Goal: Task Accomplishment & Management: Manage account settings

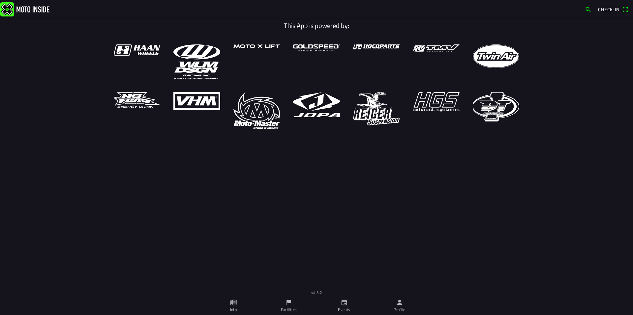
click at [294, 306] on link "Facilities" at bounding box center [288, 306] width 55 height 18
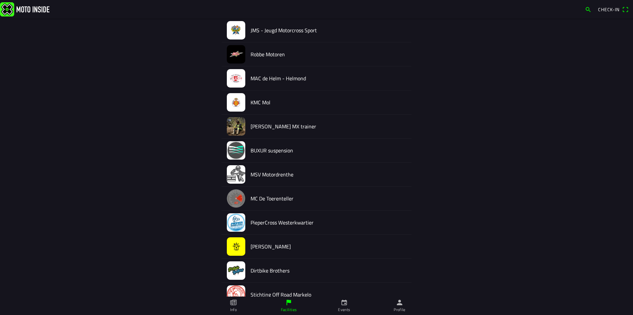
scroll to position [1195, 0]
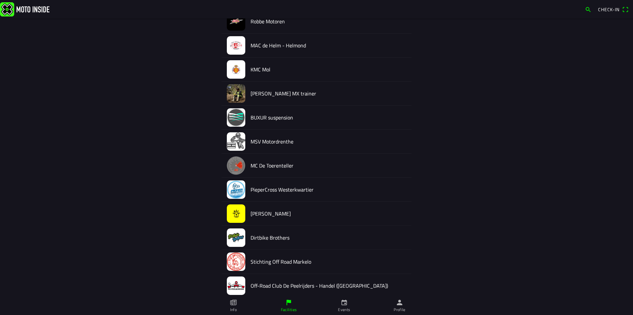
click at [278, 192] on h2 "PieperCross Westerkwartier" at bounding box center [329, 190] width 156 height 6
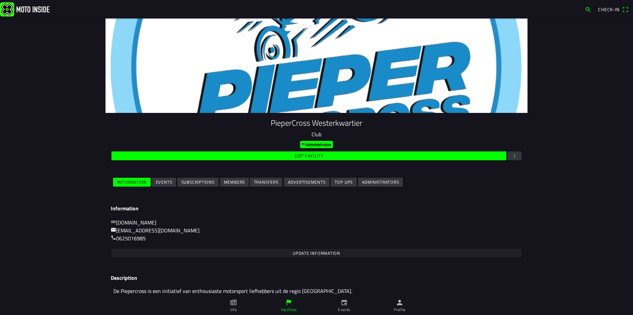
click at [169, 181] on button "Events" at bounding box center [164, 182] width 24 height 9
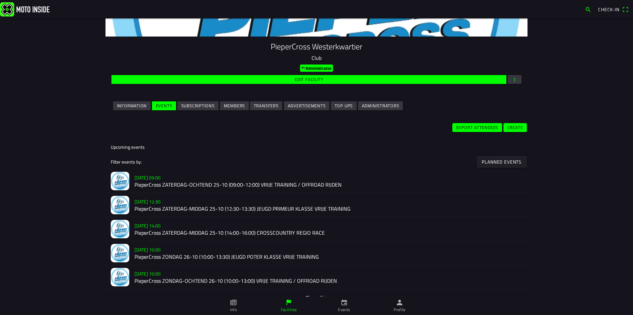
scroll to position [132, 0]
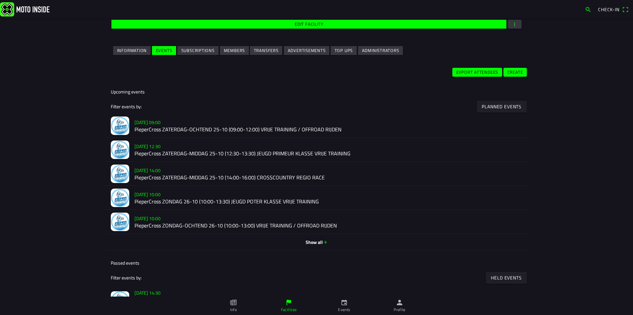
click at [160, 129] on h2 "PieperCross ZATERDAG-OCHTEND 25-10 (09:00-12:00) VRIJE TRAINING / OFFROAD RIJDEN" at bounding box center [328, 130] width 388 height 6
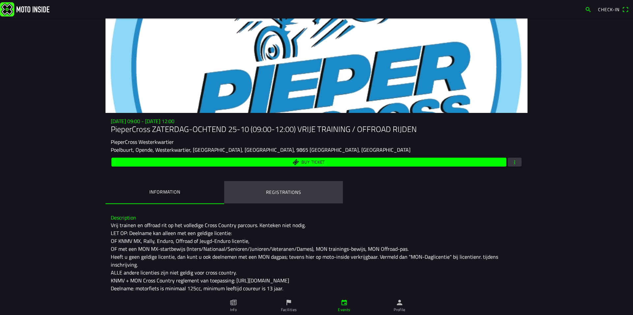
click at [277, 192] on ion-label "Registrations" at bounding box center [283, 192] width 35 height 7
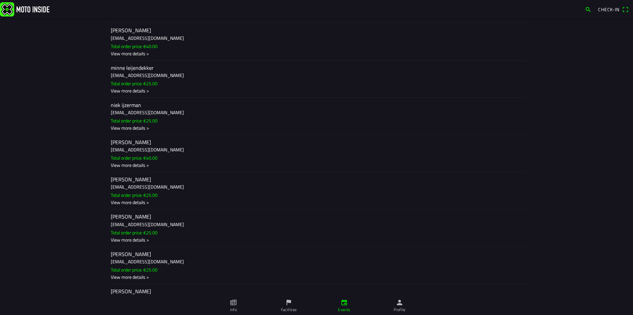
scroll to position [3230, 0]
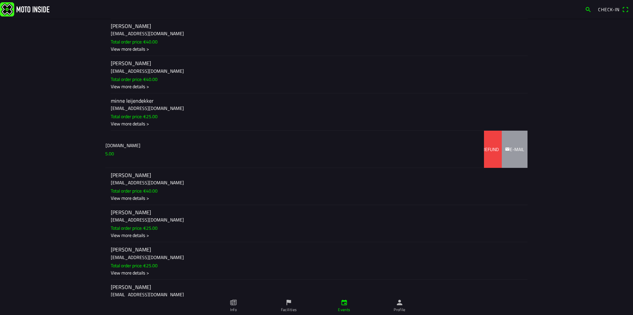
drag, startPoint x: 142, startPoint y: 150, endPoint x: 90, endPoint y: 147, distance: 51.5
click at [90, 147] on main "[DATE] 09:00 - [DATE] 12:00 PieperCross ZATERDAG-OCHTEND 25-10 (09:00-12:00) VR…" at bounding box center [316, 166] width 633 height 297
click at [478, 153] on div "Refund" at bounding box center [487, 149] width 21 height 7
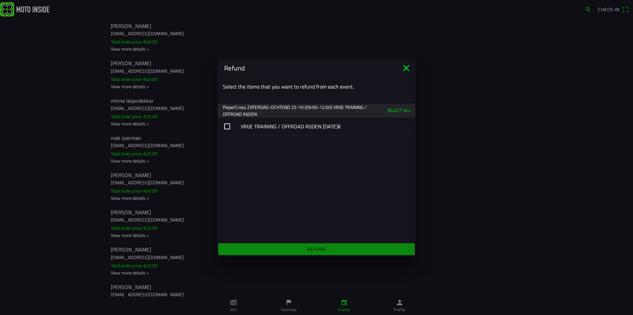
click at [229, 126] on button "button" at bounding box center [317, 127] width 198 height 18
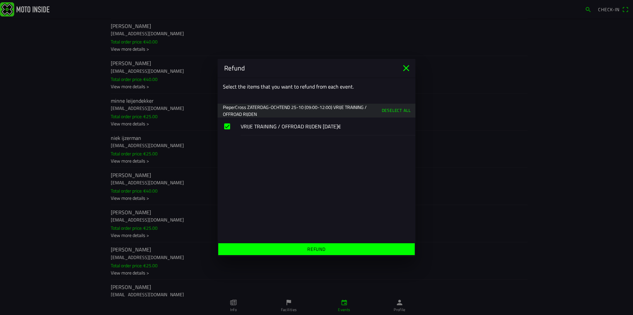
click at [0, 0] on slot "Refund" at bounding box center [0, 0] width 0 height 0
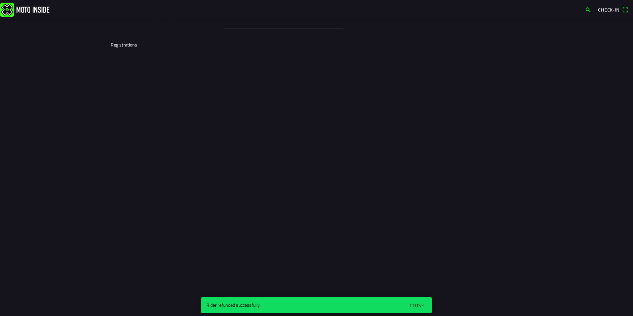
scroll to position [0, 0]
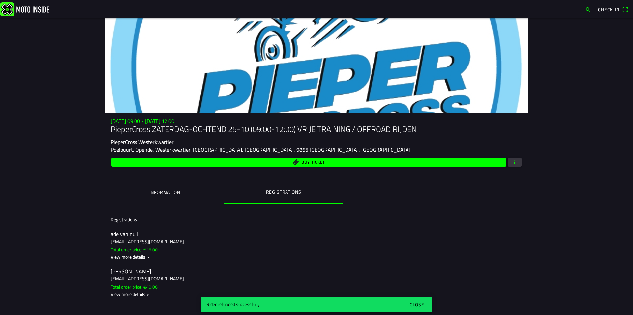
click at [416, 299] on button "Close" at bounding box center [417, 305] width 24 height 14
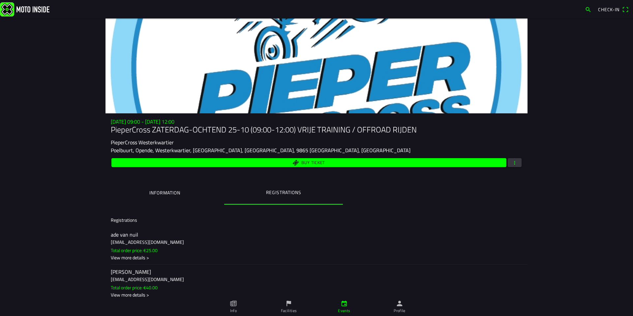
click at [170, 192] on ion-label "Information" at bounding box center [164, 192] width 31 height 7
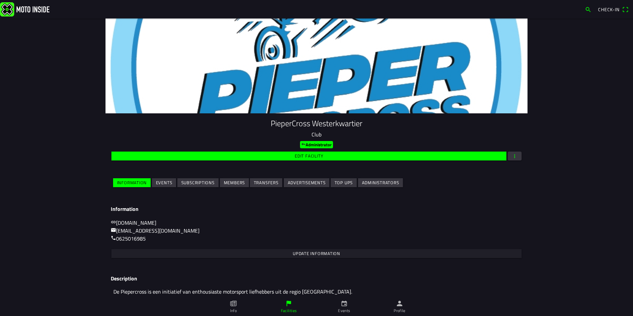
click at [0, 0] on slot "Events" at bounding box center [0, 0] width 0 height 0
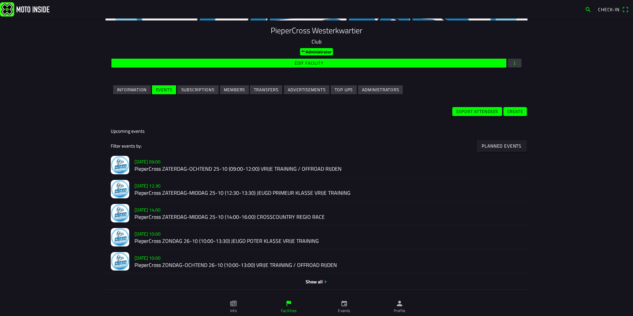
scroll to position [132, 0]
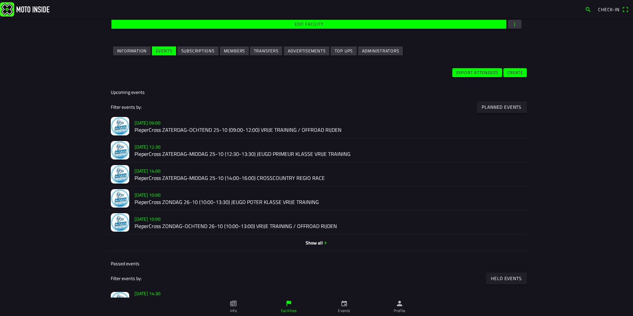
click at [222, 129] on h2 "PieperCross ZATERDAG-OCHTEND 25-10 (09:00-12:00) VRIJE TRAINING / OFFROAD RIJDEN" at bounding box center [328, 130] width 388 height 6
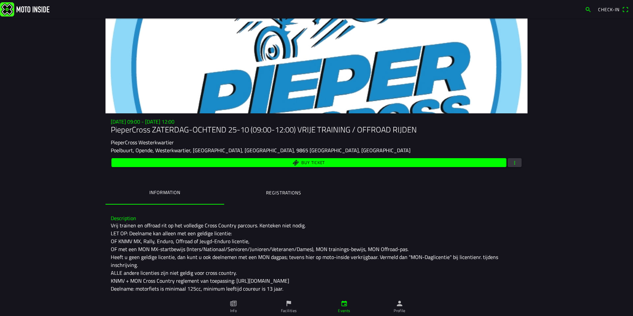
click at [512, 161] on span "button" at bounding box center [515, 162] width 6 height 9
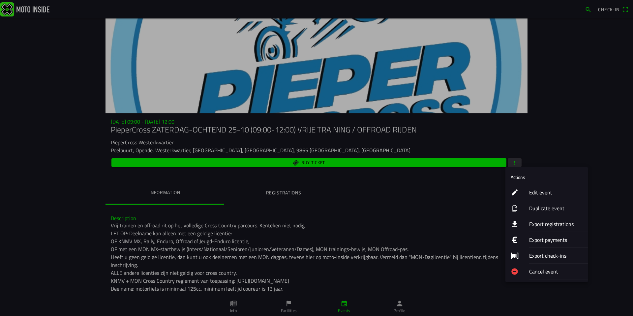
click at [546, 225] on ion-label "Export registrations" at bounding box center [555, 224] width 53 height 8
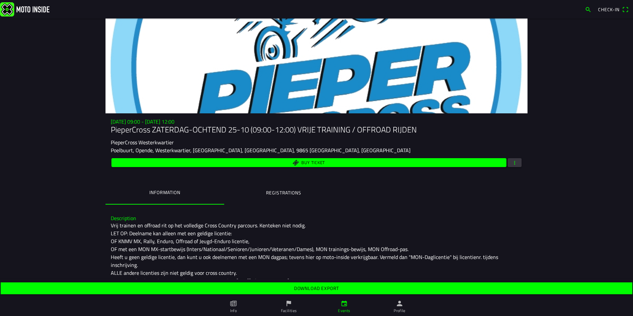
click at [0, 0] on slot "Download export" at bounding box center [0, 0] width 0 height 0
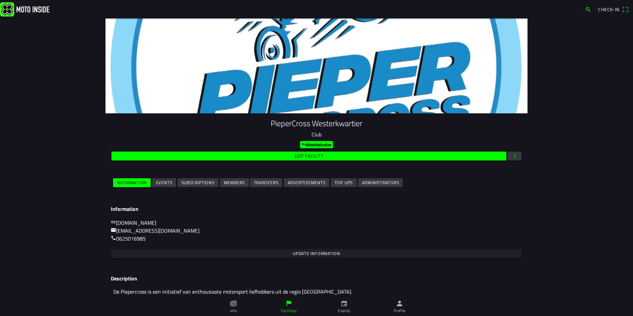
click at [0, 0] on slot "Events" at bounding box center [0, 0] width 0 height 0
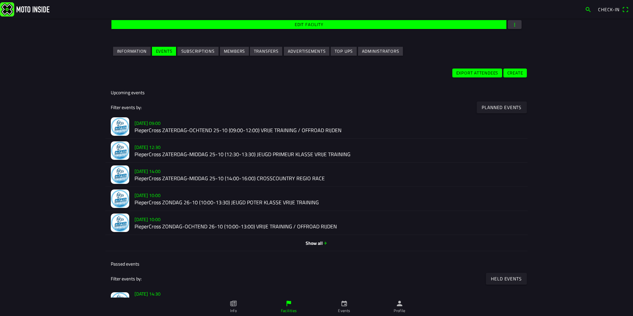
scroll to position [132, 0]
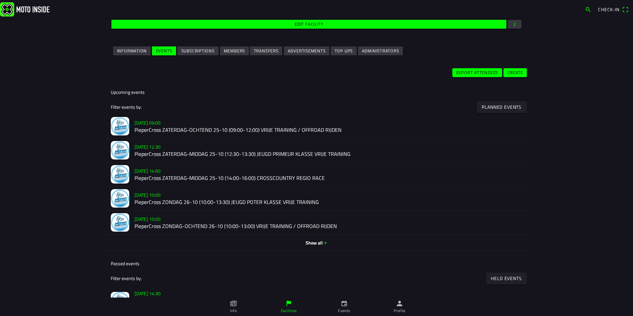
click at [192, 152] on h2 "PieperCross ZATERDAG-MIDDAG 25-10 (12:30-13:30) JEUGD PRIMEUR KLASSE VRIJE TRAI…" at bounding box center [328, 154] width 388 height 6
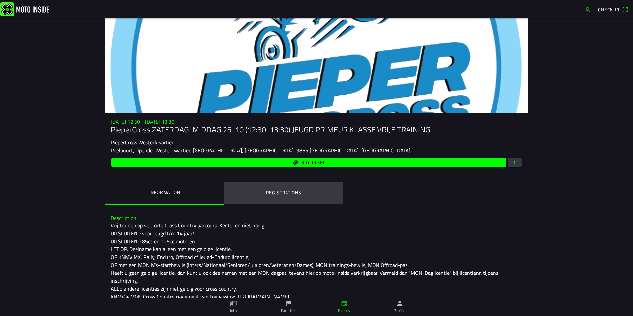
click at [287, 191] on ion-label "Registrations" at bounding box center [283, 192] width 35 height 7
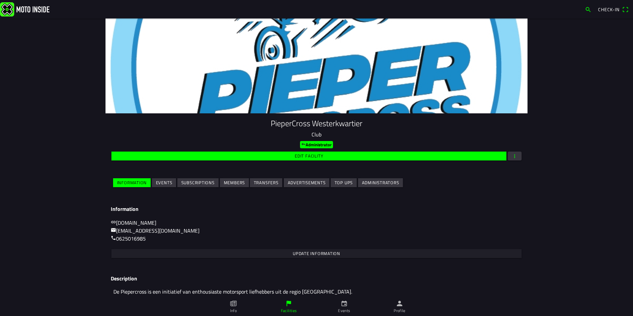
drag, startPoint x: 162, startPoint y: 184, endPoint x: 160, endPoint y: 187, distance: 3.4
click at [0, 0] on slot "Events" at bounding box center [0, 0] width 0 height 0
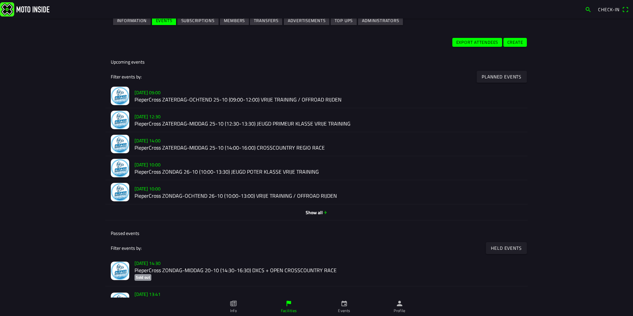
scroll to position [165, 0]
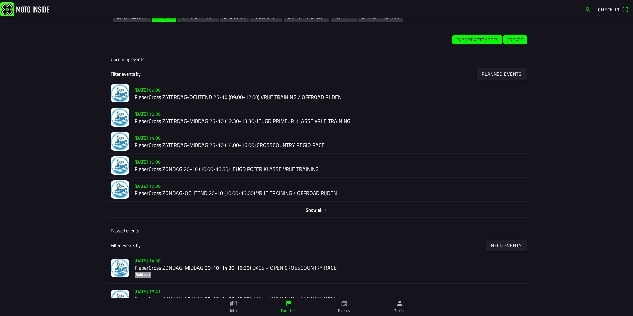
click at [210, 145] on h2 "PieperCross ZATERDAG-MIDDAG 25-10 (14:00-16:00) CROSSCOUNTRY REGIO RACE" at bounding box center [328, 145] width 388 height 6
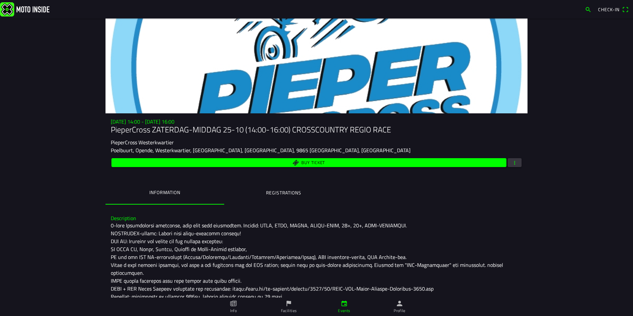
click at [283, 192] on ion-label "Registrations" at bounding box center [283, 192] width 35 height 7
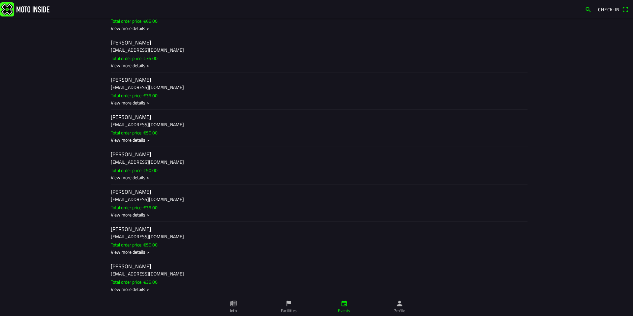
scroll to position [940, 0]
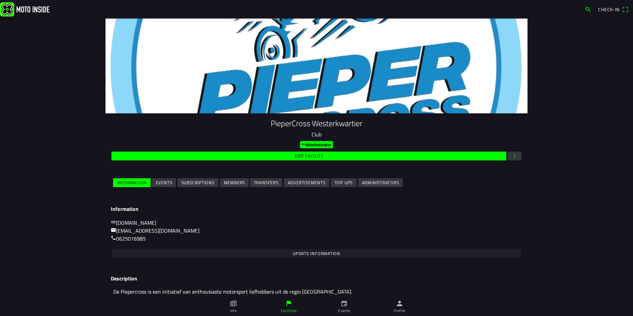
click at [0, 0] on slot "Events" at bounding box center [0, 0] width 0 height 0
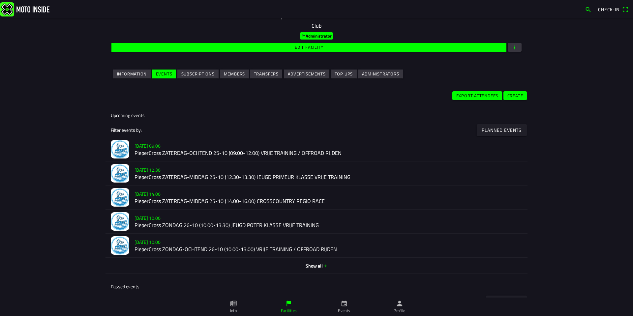
scroll to position [117, 0]
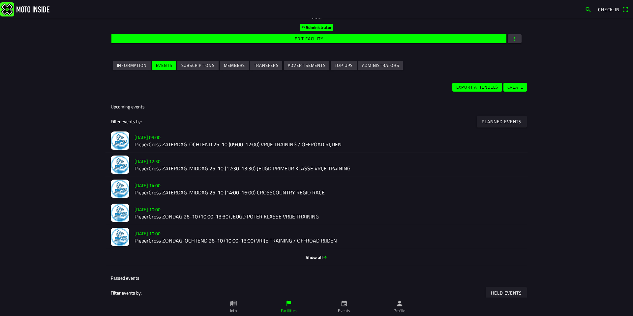
click at [176, 215] on h2 "PieperCross ZONDAG 26-10 (10:00-13:30) JEUGD POTER KLASSE VRIJE TRAINING" at bounding box center [328, 217] width 388 height 6
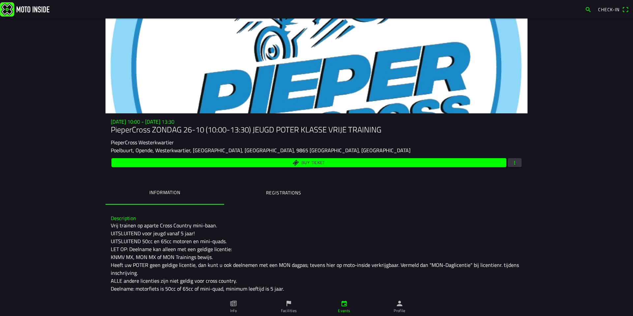
click at [292, 191] on ion-label "Registrations" at bounding box center [283, 192] width 35 height 7
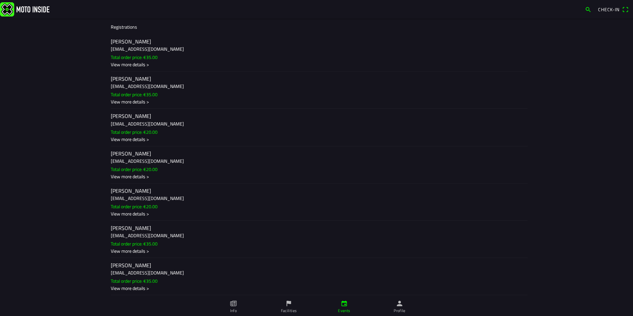
scroll to position [193, 0]
click at [220, 109] on div "[PERSON_NAME] [EMAIL_ADDRESS][DOMAIN_NAME] Total order price: €20.00 View more …" at bounding box center [316, 126] width 411 height 37
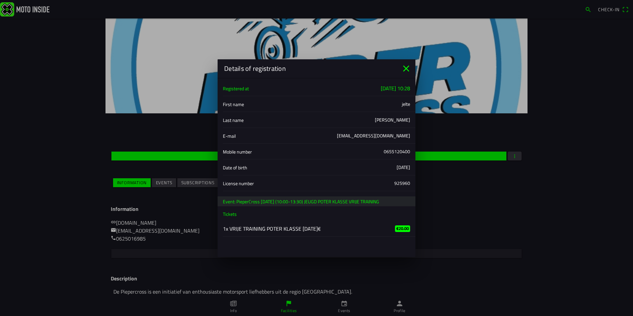
click at [409, 75] on div "Details of registration" at bounding box center [317, 68] width 198 height 18
click at [406, 69] on icon "close" at bounding box center [406, 68] width 6 height 6
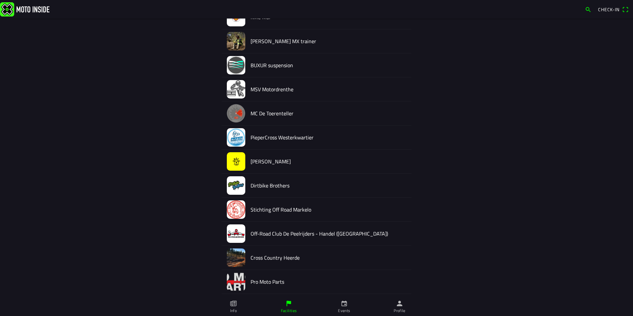
scroll to position [1253, 0]
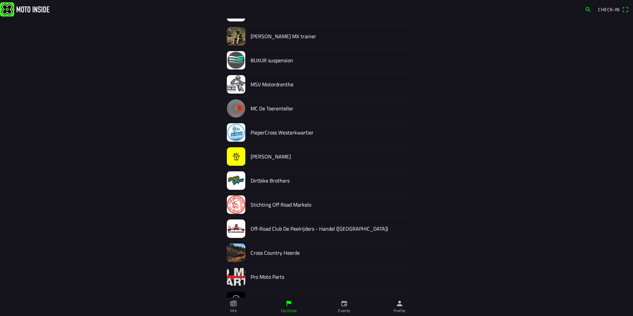
click at [261, 135] on h2 "PieperCross Westerkwartier" at bounding box center [329, 133] width 156 height 6
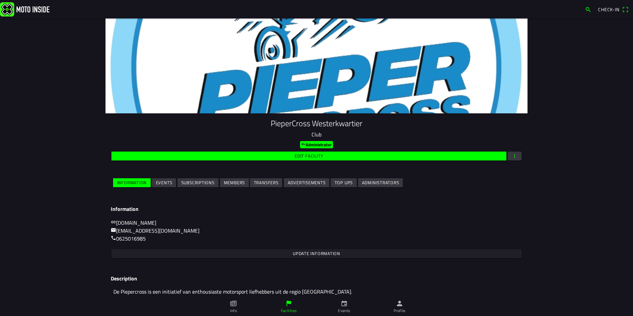
click at [169, 182] on button "Events" at bounding box center [164, 182] width 24 height 9
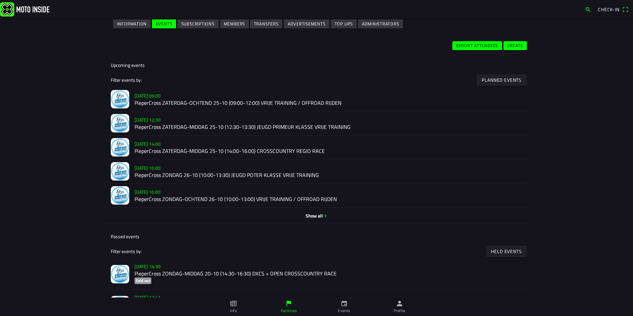
scroll to position [165, 0]
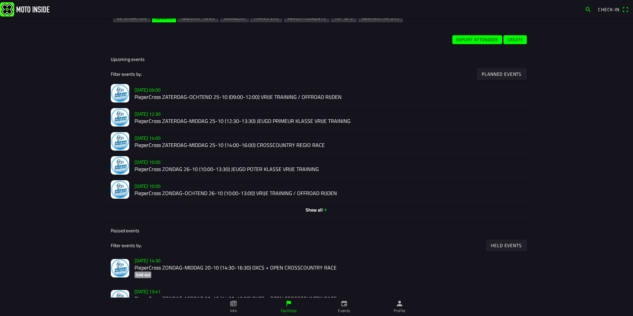
click at [201, 190] on h2 "PieperCross ZONDAG-OCHTEND 26-10 (10:00-13:00) VRIJE TRAINING / OFFROAD RIJDEN" at bounding box center [328, 193] width 388 height 6
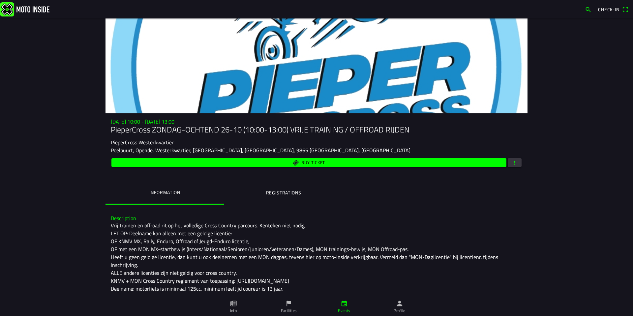
click at [272, 193] on ion-label "Registrations" at bounding box center [283, 192] width 35 height 7
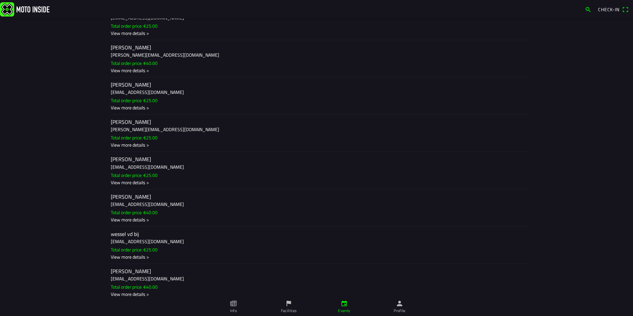
scroll to position [1947, 0]
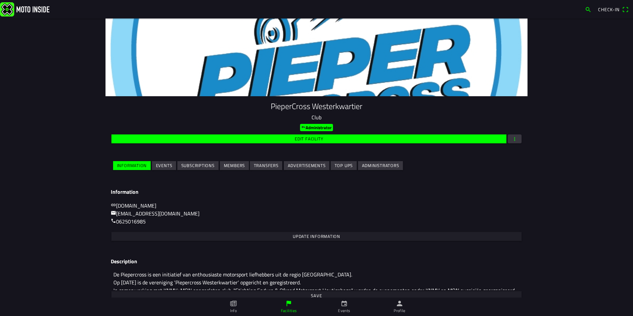
scroll to position [26, 0]
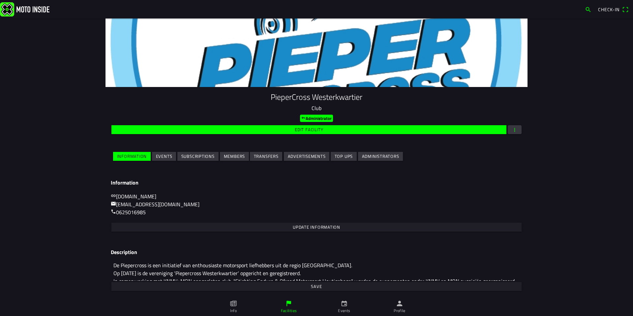
click at [0, 0] on slot "Events" at bounding box center [0, 0] width 0 height 0
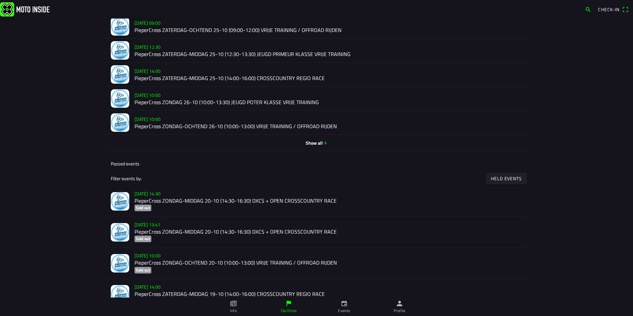
scroll to position [264, 0]
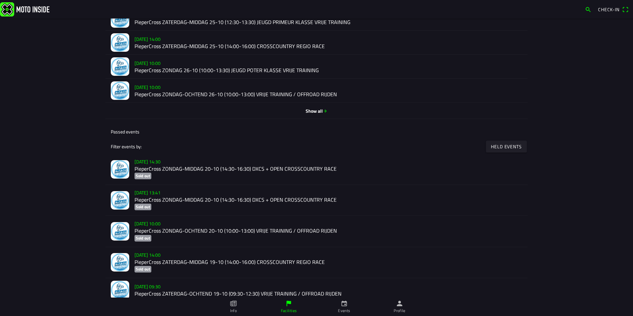
click at [323, 112] on icon "arrow forward" at bounding box center [325, 111] width 5 height 5
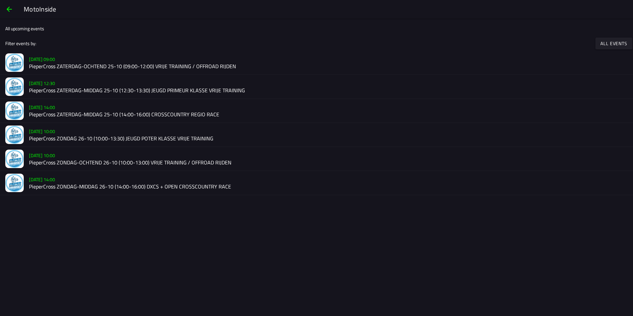
click at [170, 184] on h2 "PieperCross ZONDAG-MIDDAG 26-10 (14:00-16:00) DXCS + OPEN CROSSCOUNTRY RACE" at bounding box center [328, 187] width 599 height 6
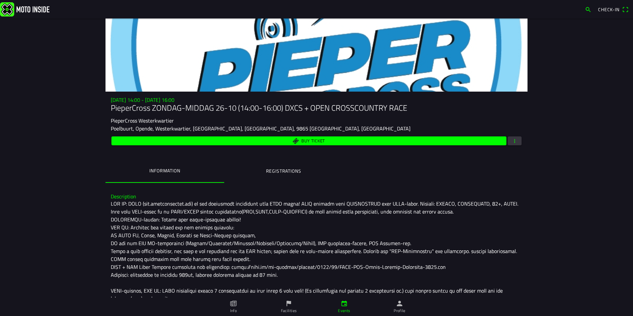
scroll to position [33, 0]
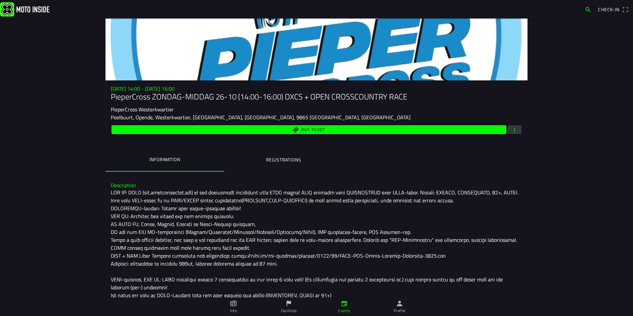
click at [289, 158] on ion-label "Registrations" at bounding box center [283, 159] width 35 height 7
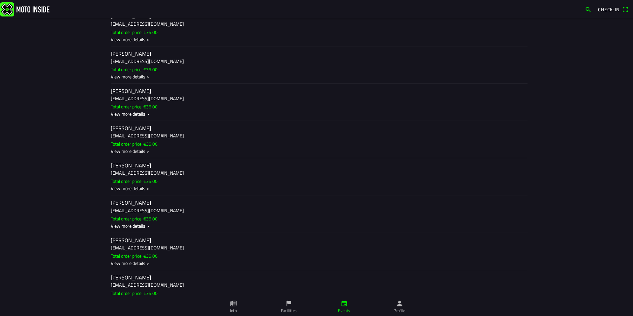
scroll to position [940, 0]
